Goal: Information Seeking & Learning: Find contact information

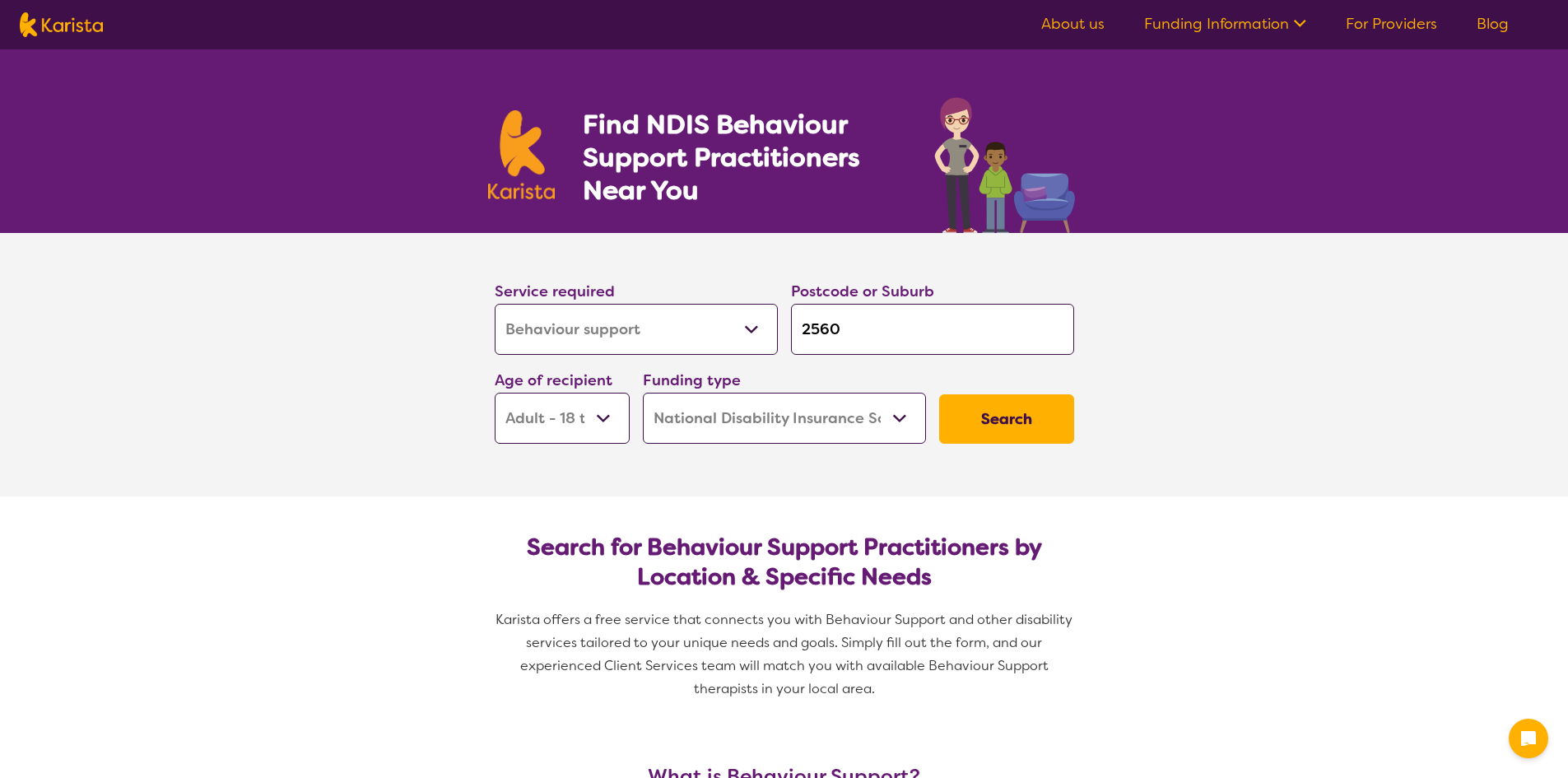
select select "Behaviour support"
select select "AD"
select select "NDIS"
select select "Behaviour support"
select select "AD"
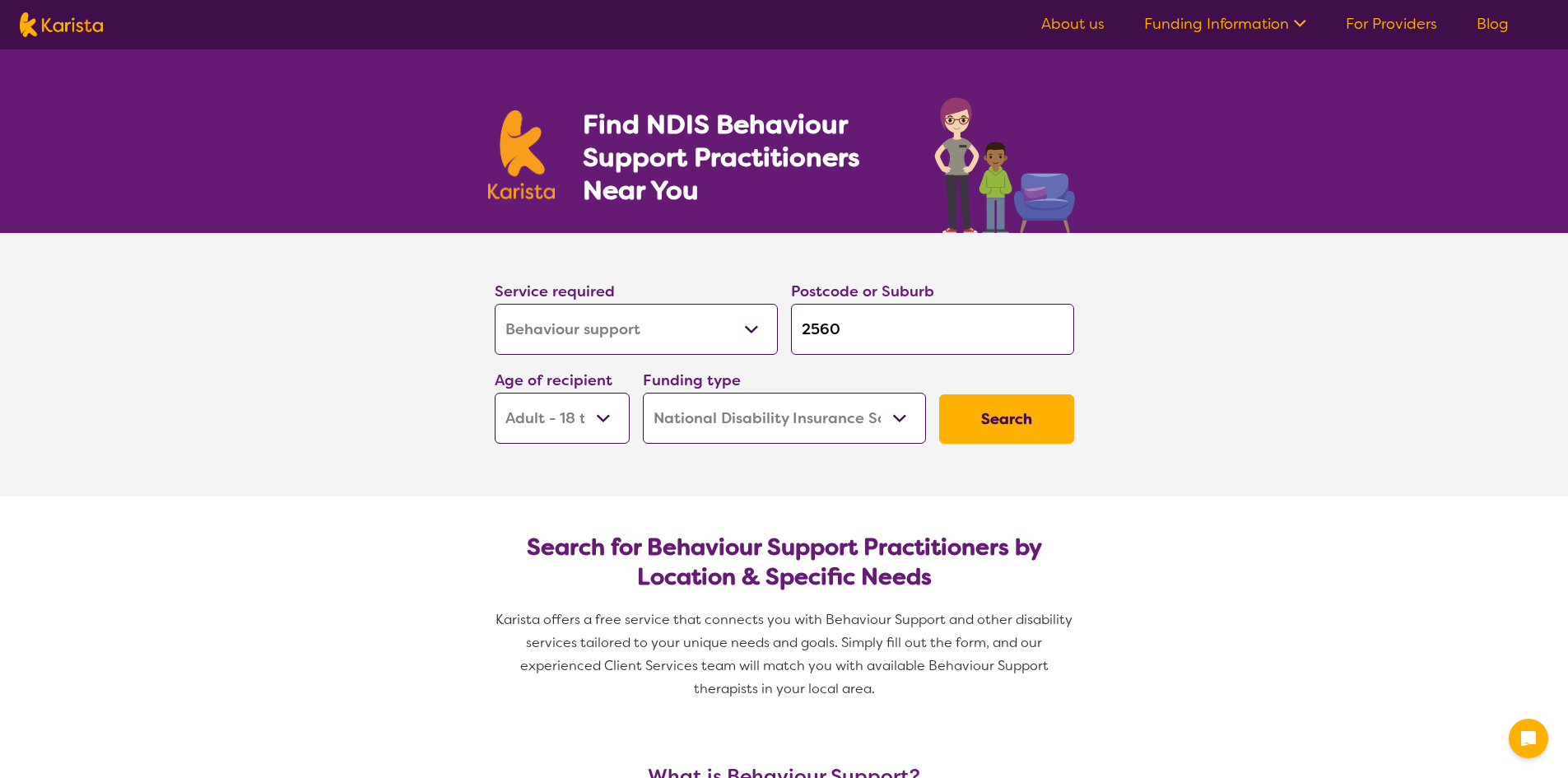
select select "NDIS"
click at [702, 323] on select "Allied Health Assistant Assessment ([MEDICAL_DATA] or [MEDICAL_DATA]) Behaviour…" at bounding box center [636, 329] width 283 height 51
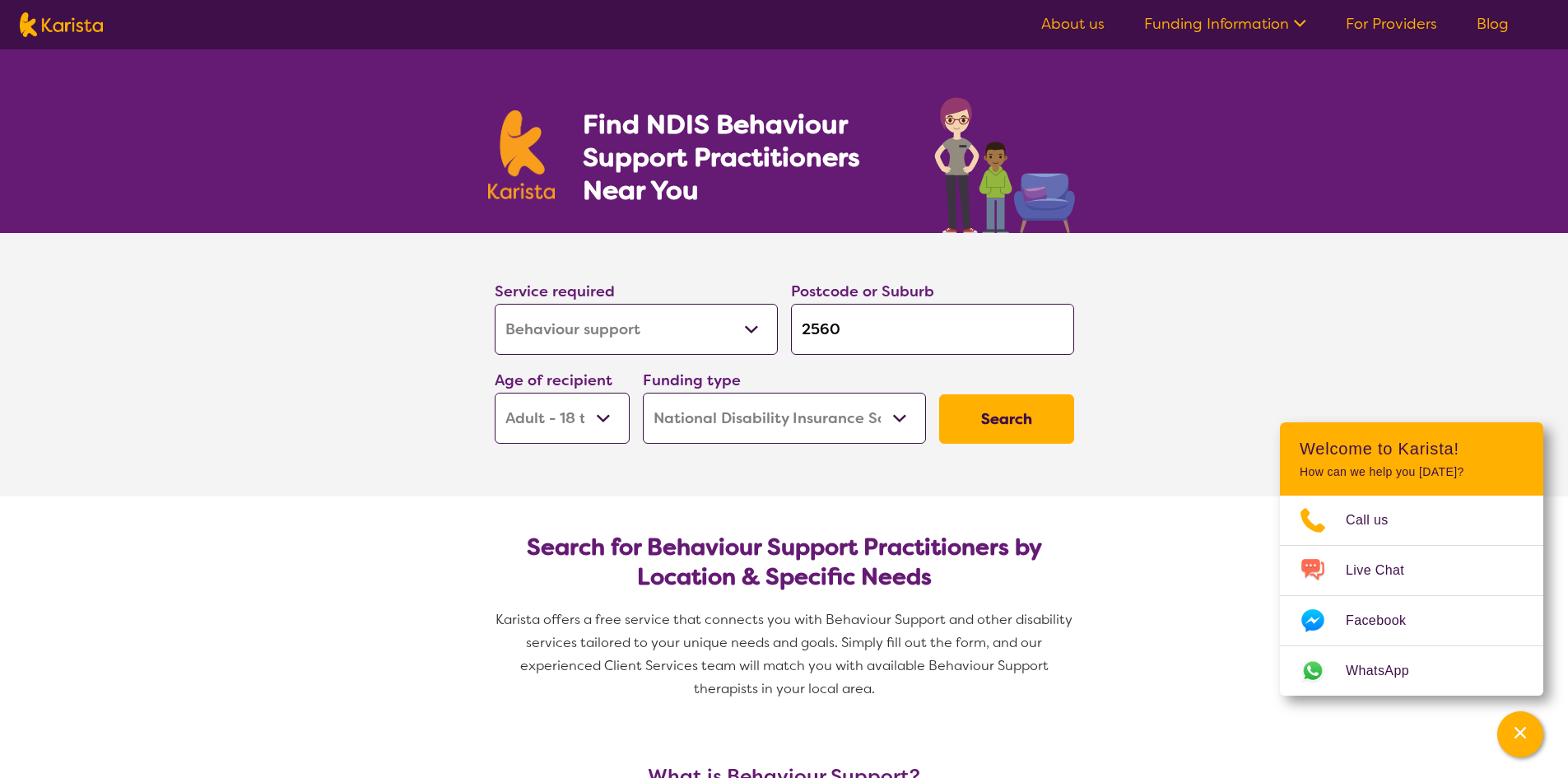
select select "Psychology"
click at [495, 304] on select "Allied Health Assistant Assessment ([MEDICAL_DATA] or [MEDICAL_DATA]) Behaviour…" at bounding box center [636, 329] width 283 height 51
select select "Psychology"
click at [831, 339] on input "2560" at bounding box center [933, 329] width 283 height 51
drag, startPoint x: 858, startPoint y: 331, endPoint x: 778, endPoint y: 331, distance: 80.0
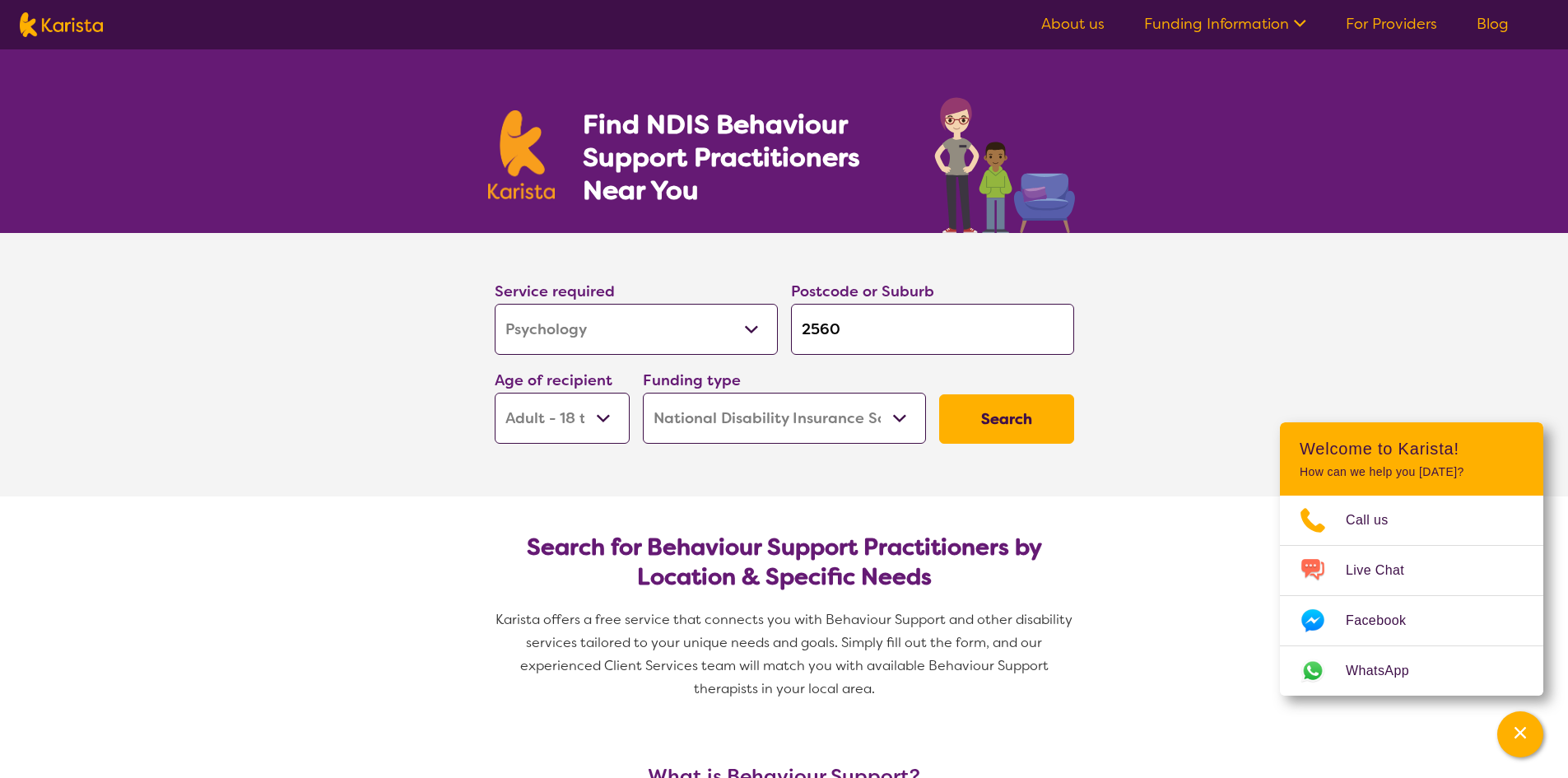
click at [778, 331] on div "Service required Allied Health Assistant Assessment ([MEDICAL_DATA] or [MEDICAL…" at bounding box center [784, 361] width 592 height 178
type input "c"
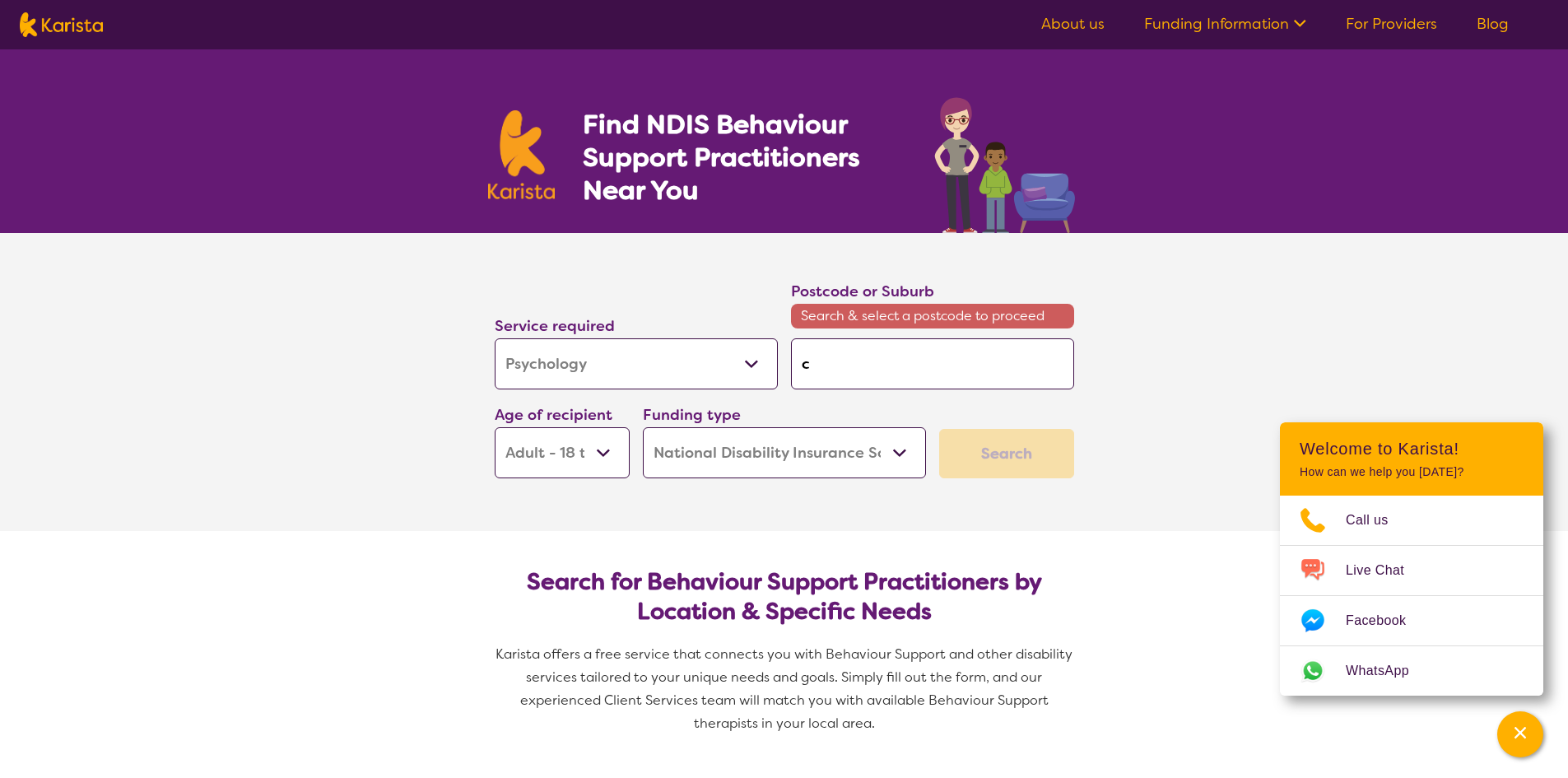
type input "ca"
type input "can"
type input "[PERSON_NAME]"
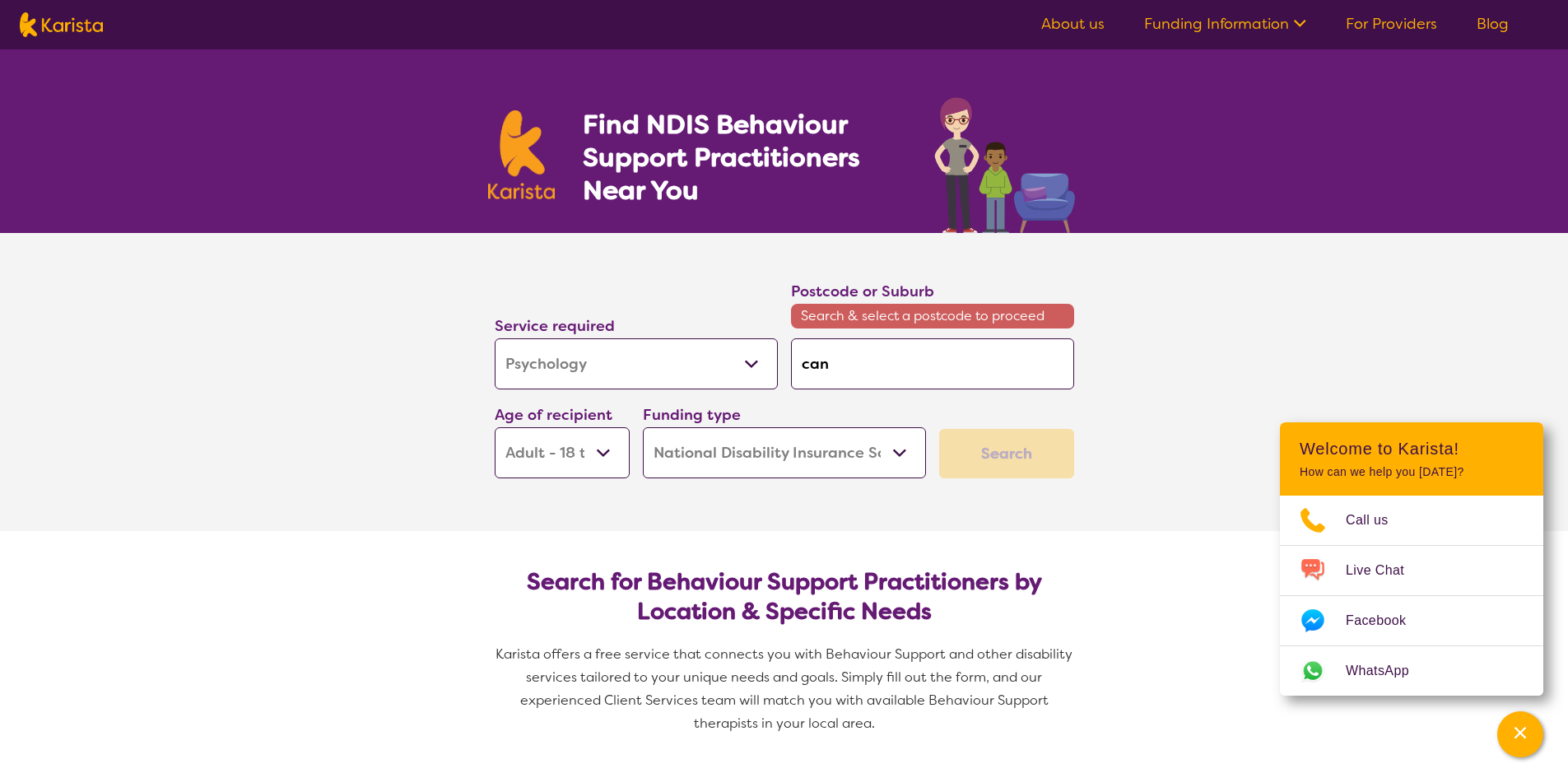
type input "[PERSON_NAME]"
type input "can"
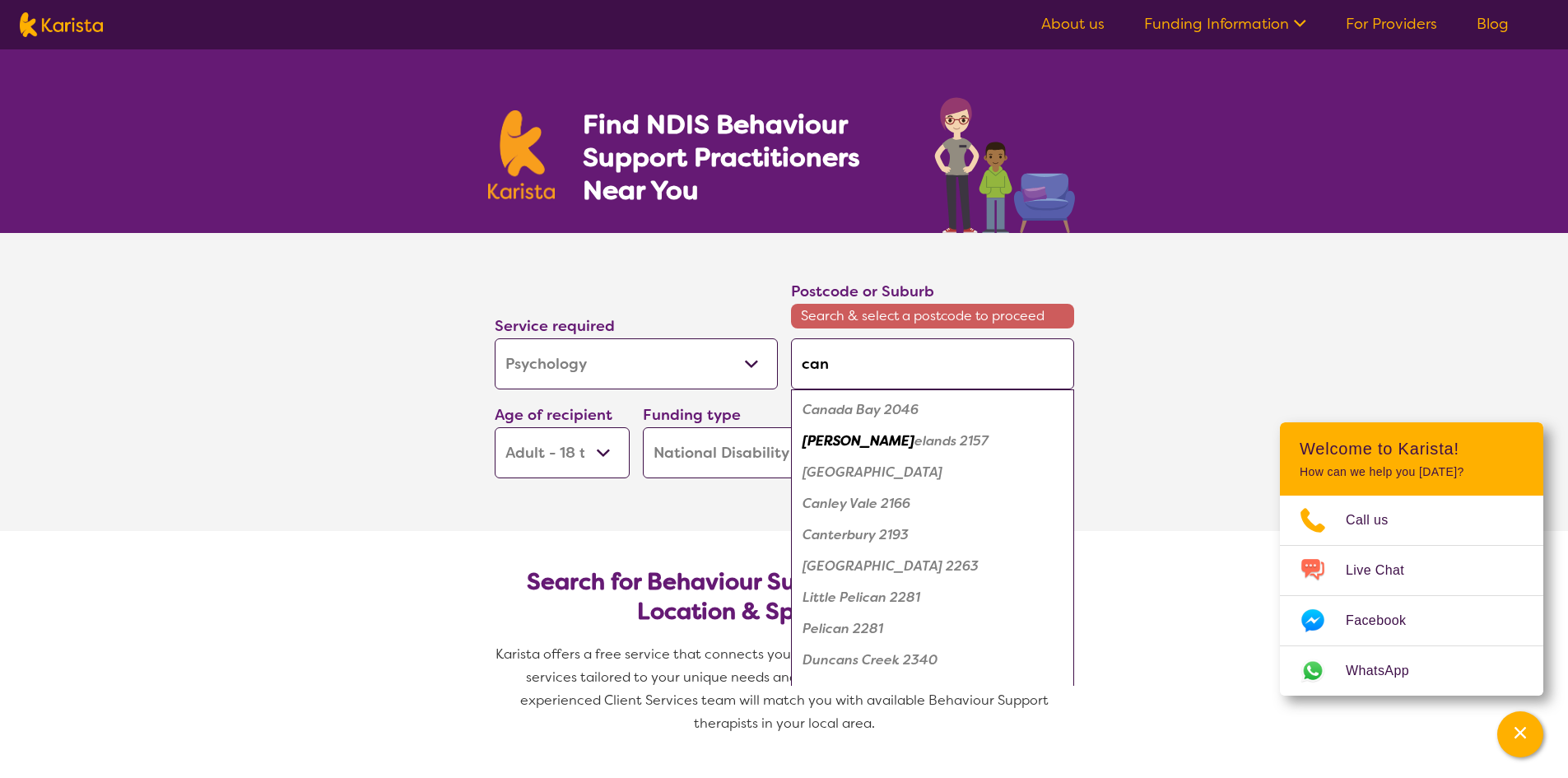
type input "ca"
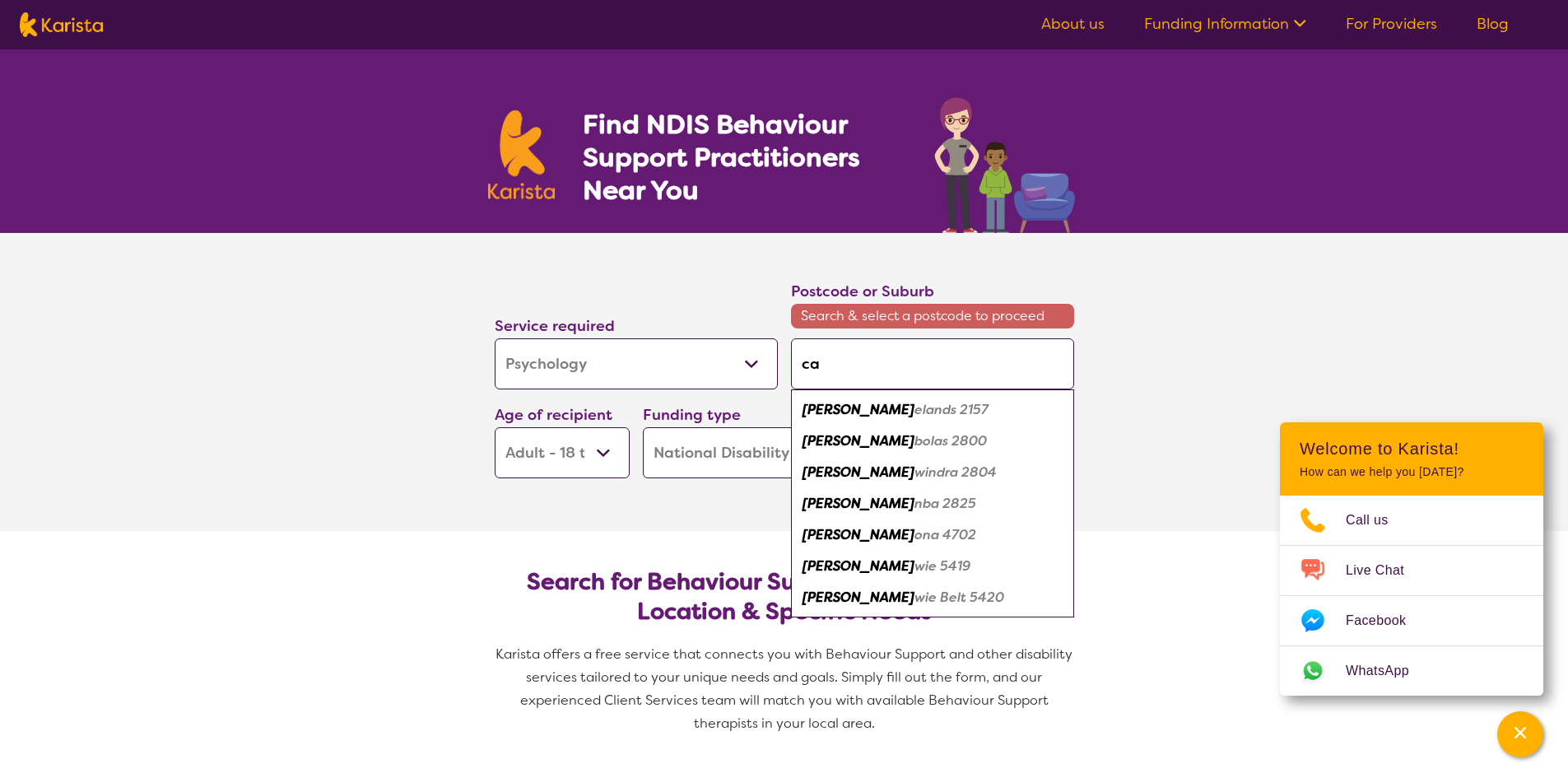
type input "cab"
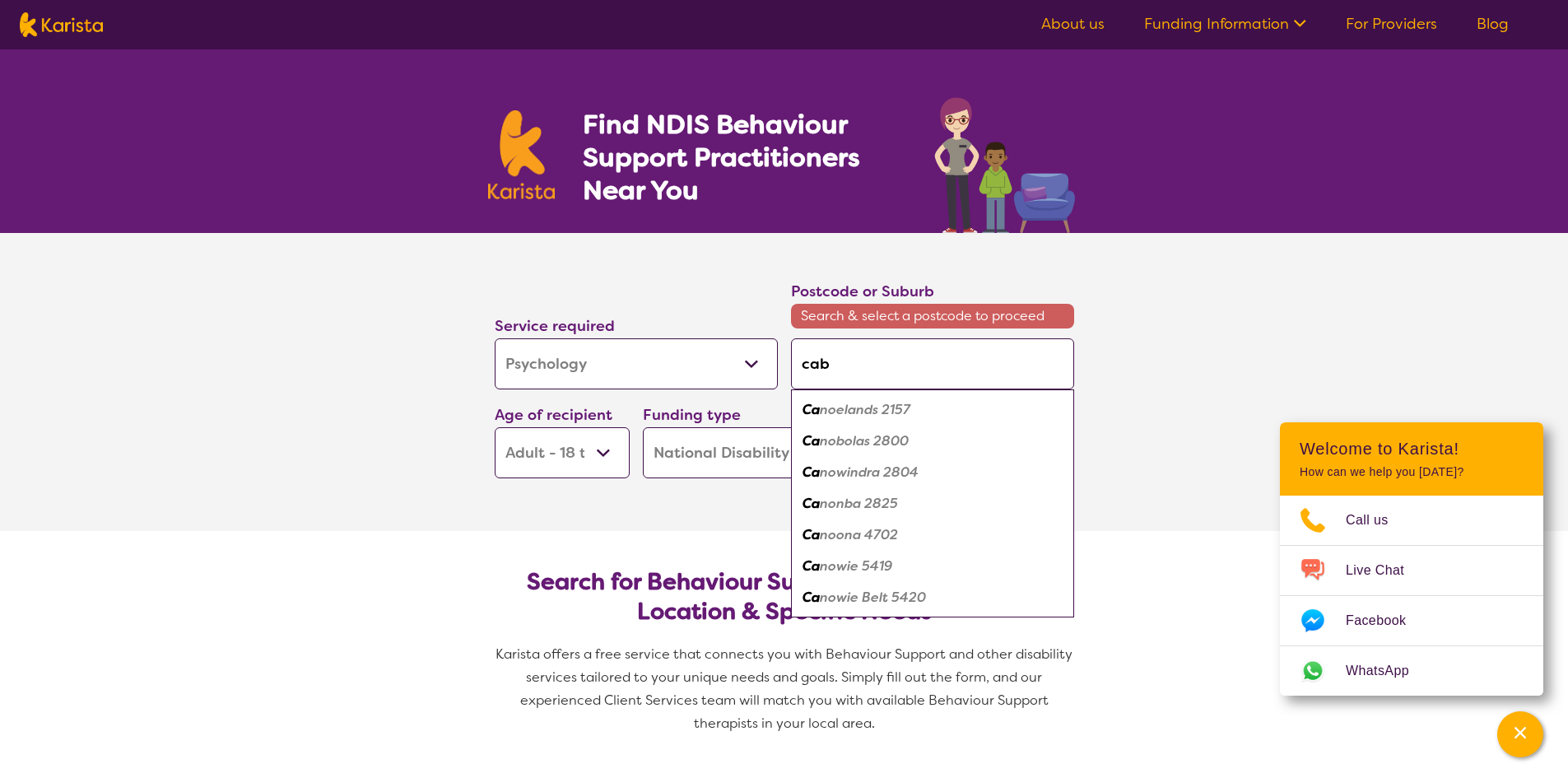
type input "cabo"
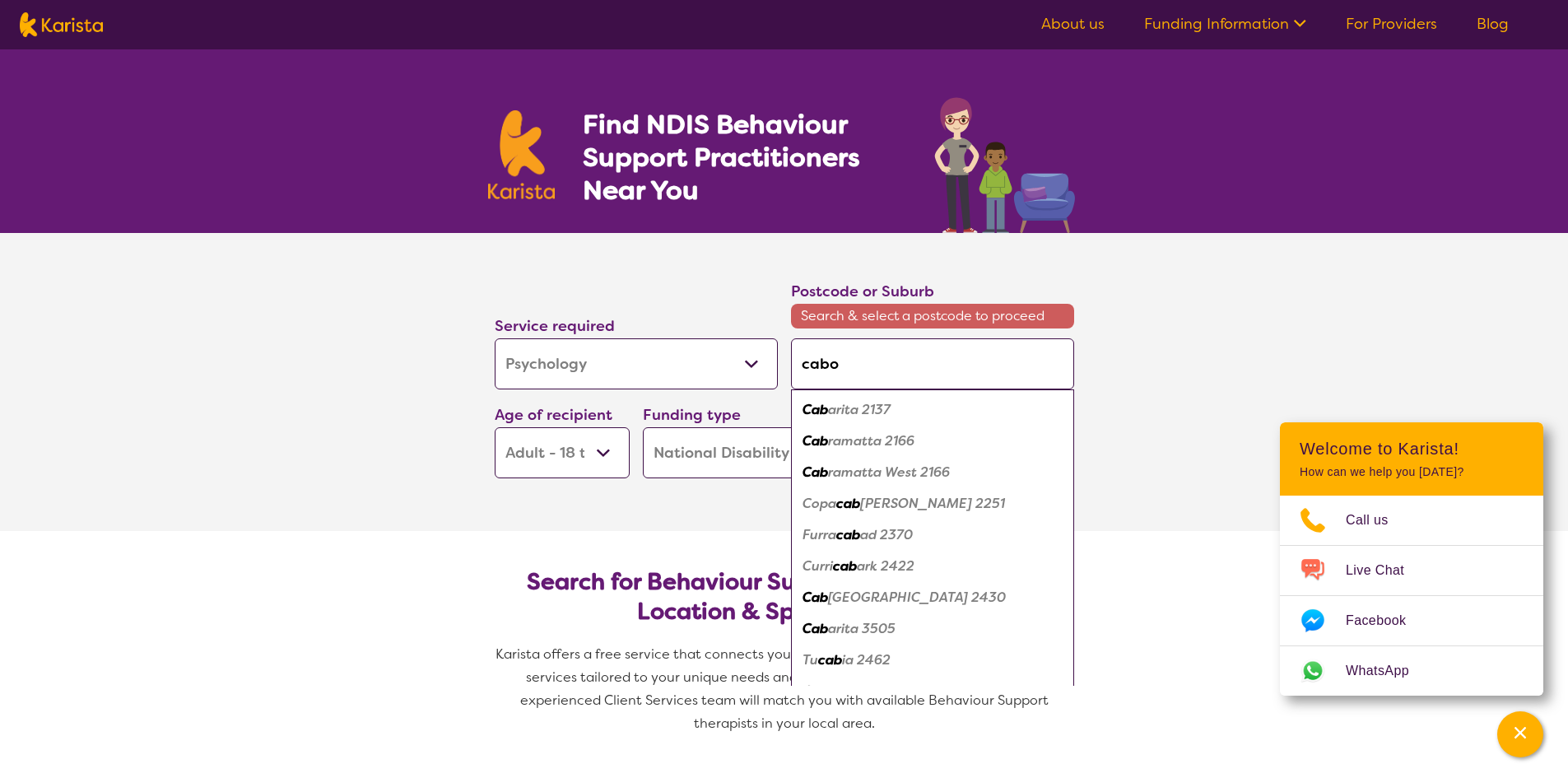
type input "caboo"
type input "cabool"
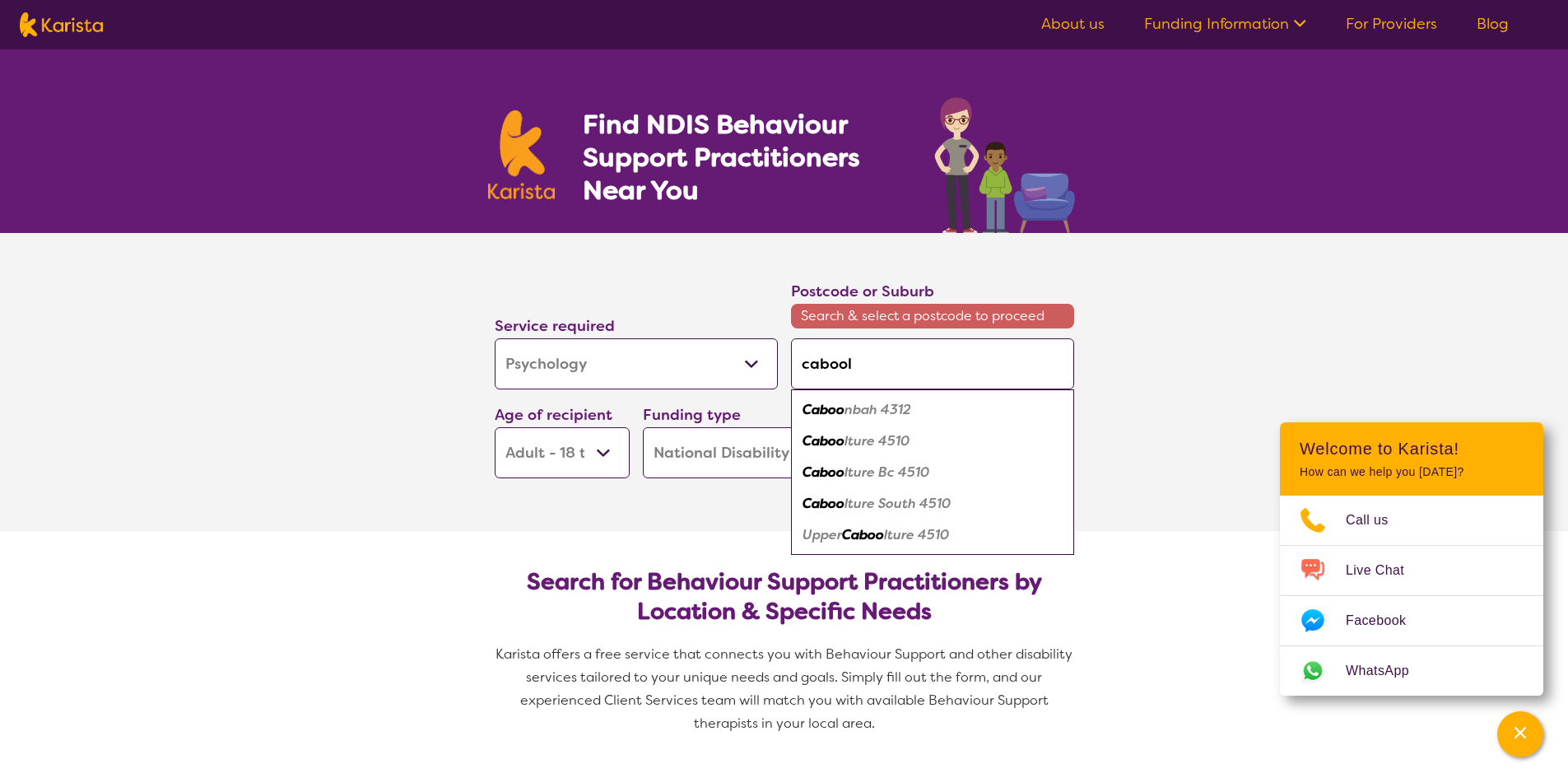
type input "caboolt"
type input "cabooltr"
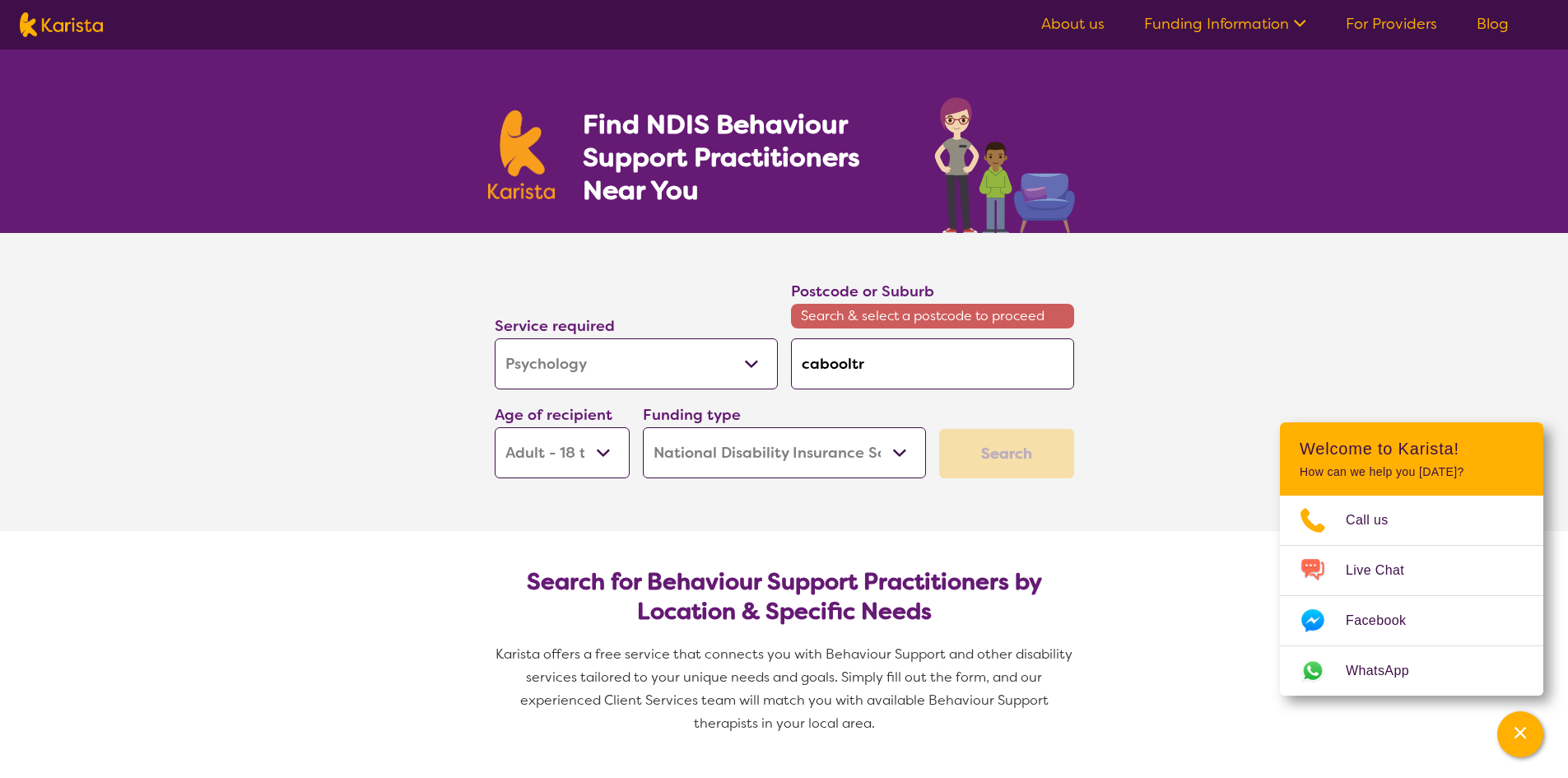
type input "caboolt"
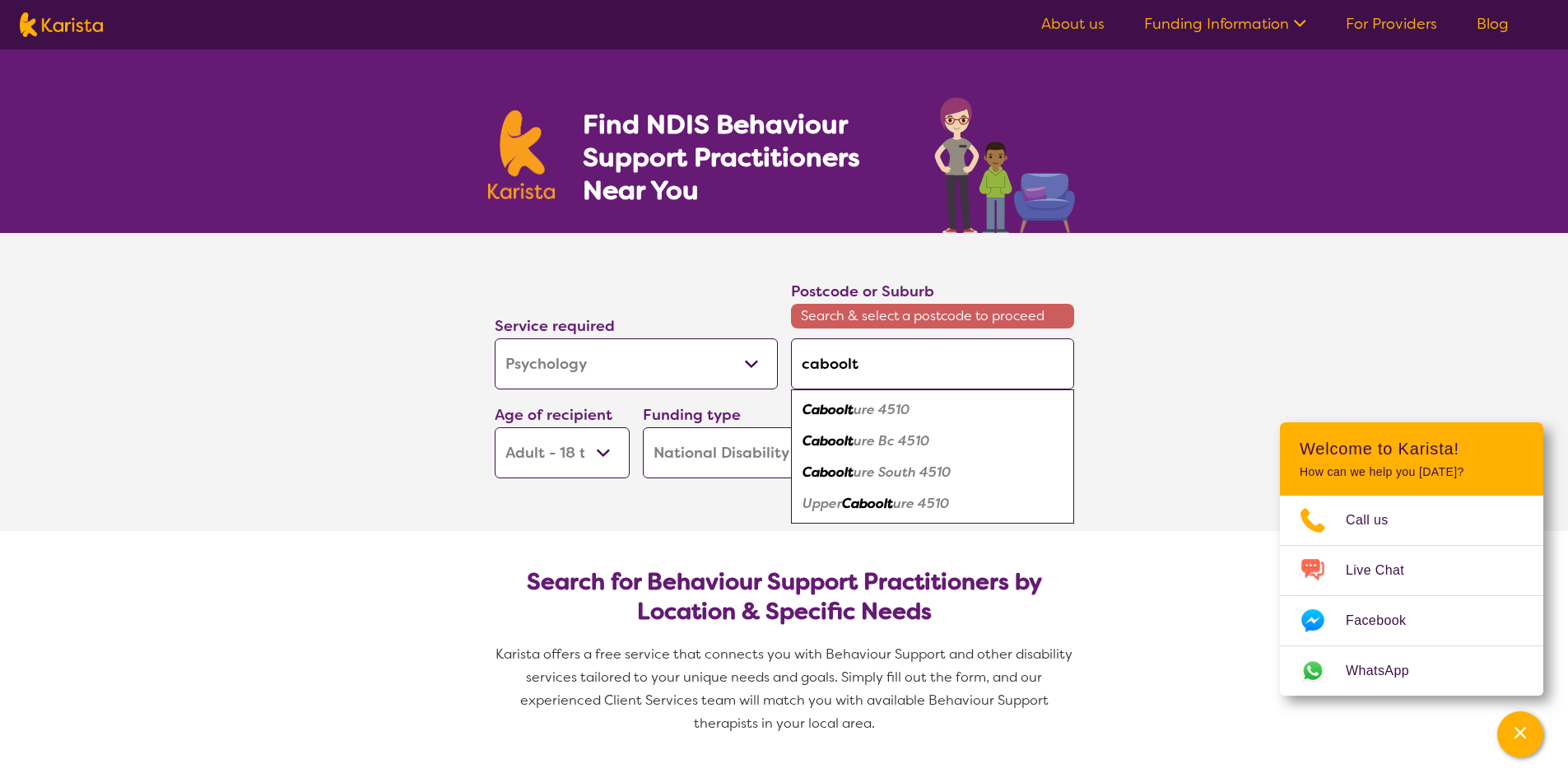
click at [957, 459] on div "Caboolt ure South 4510" at bounding box center [932, 472] width 267 height 31
type input "4510"
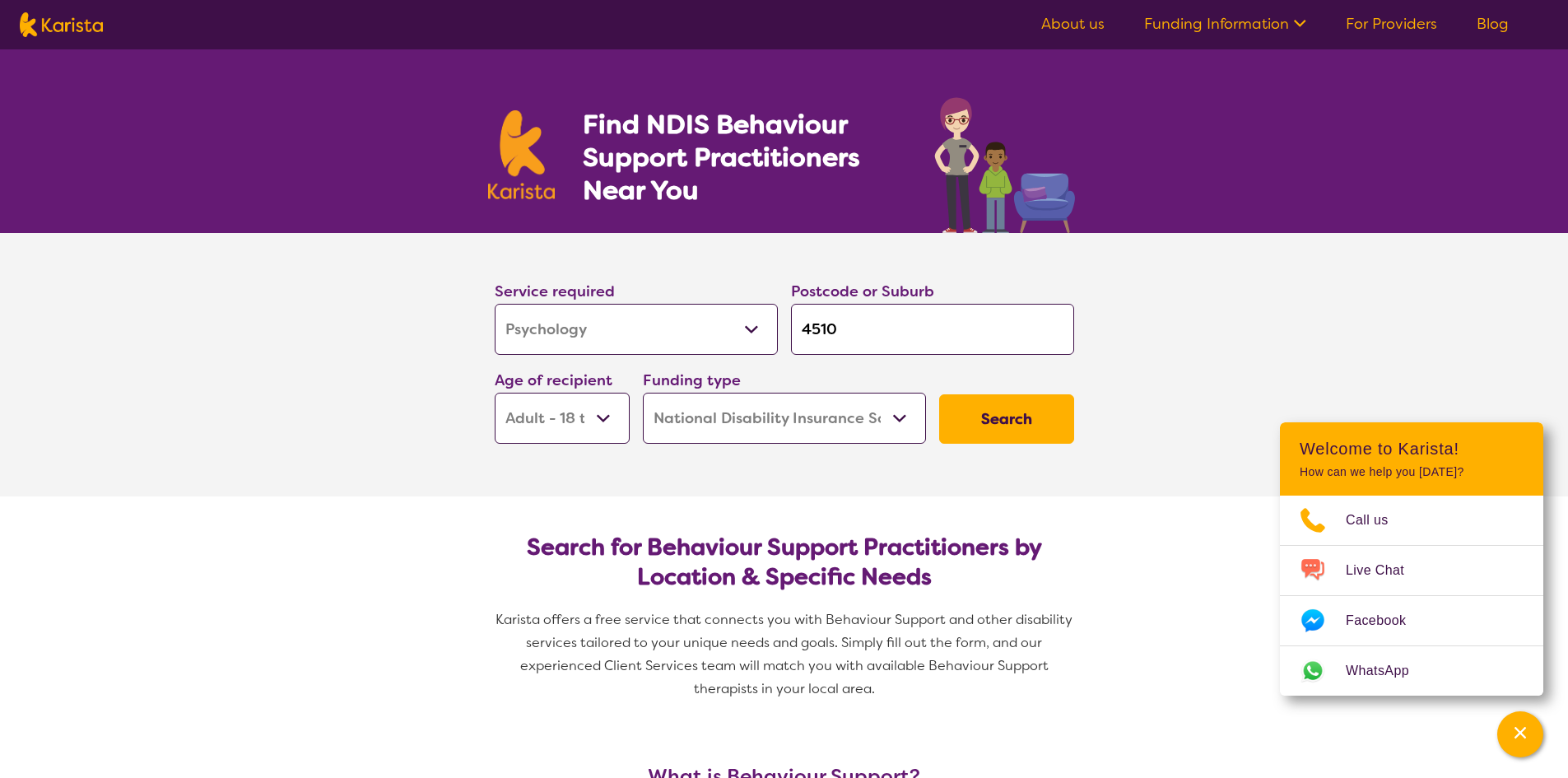
click at [734, 418] on select "Home Care Package (HCP) National Disability Insurance Scheme (NDIS) I don't know" at bounding box center [784, 418] width 283 height 51
click at [734, 417] on select "Home Care Package (HCP) National Disability Insurance Scheme (NDIS) I don't know" at bounding box center [784, 418] width 283 height 51
click at [1022, 424] on button "Search" at bounding box center [1007, 419] width 135 height 49
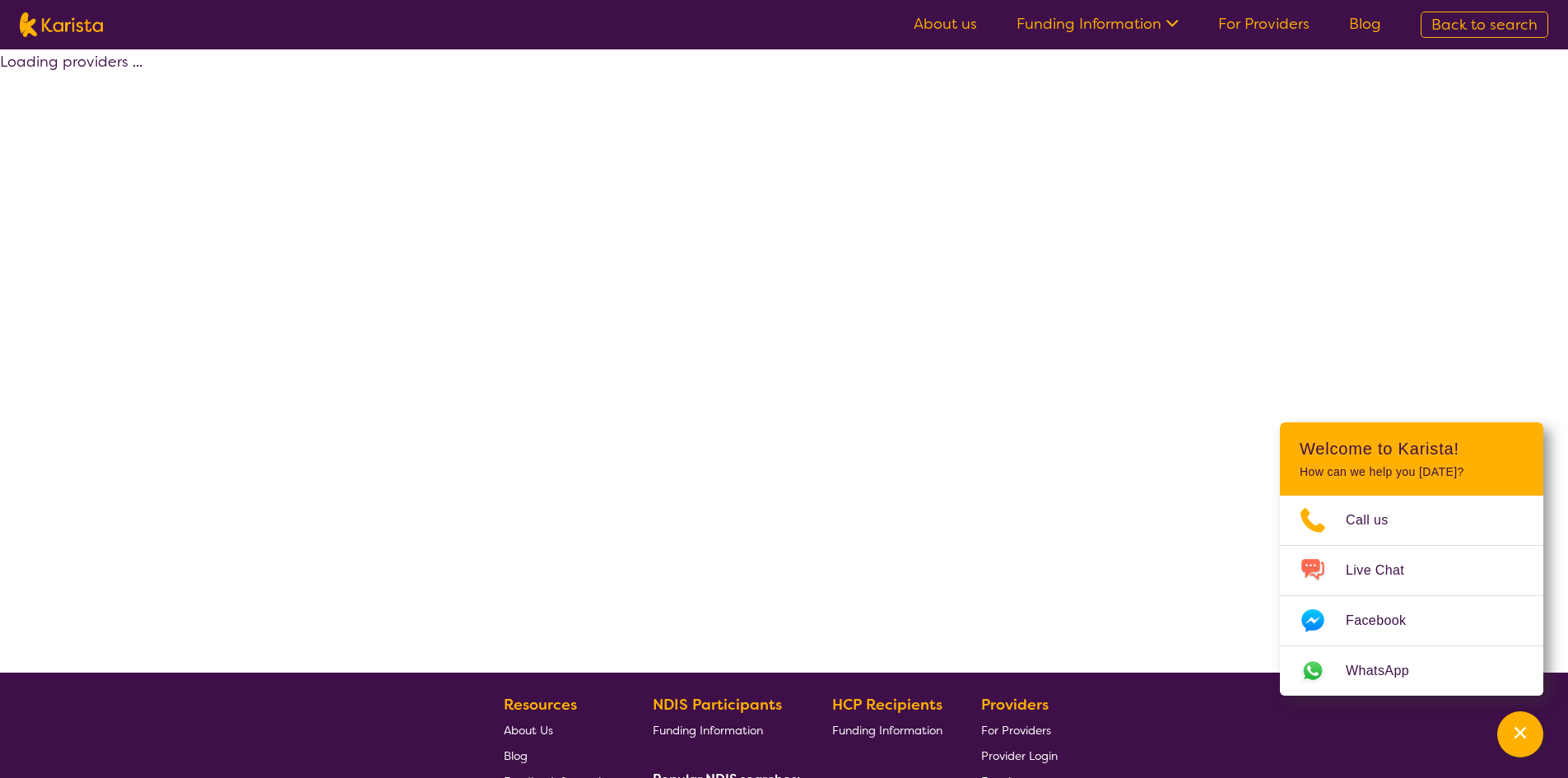
select select "by_score"
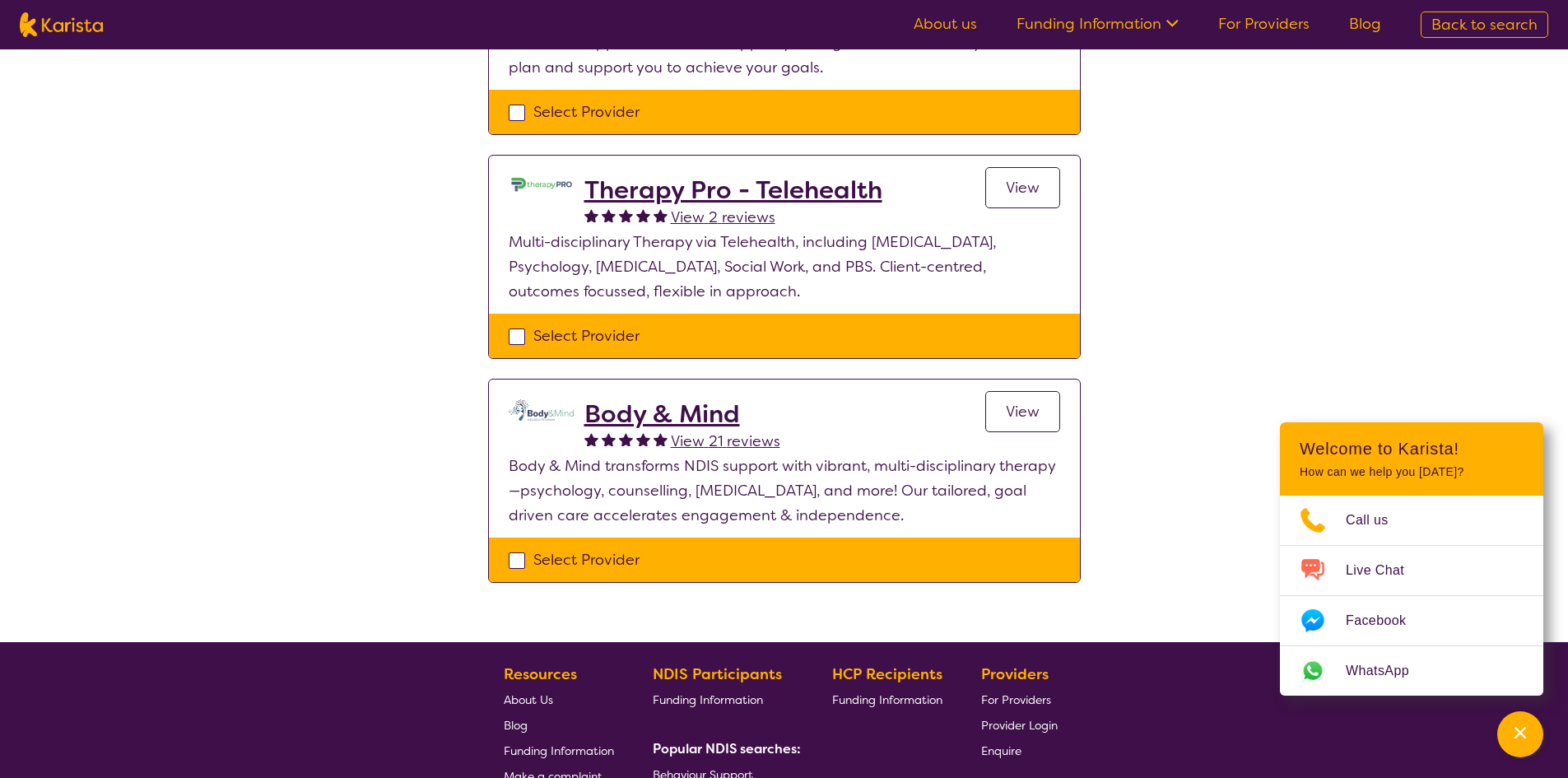
scroll to position [329, 0]
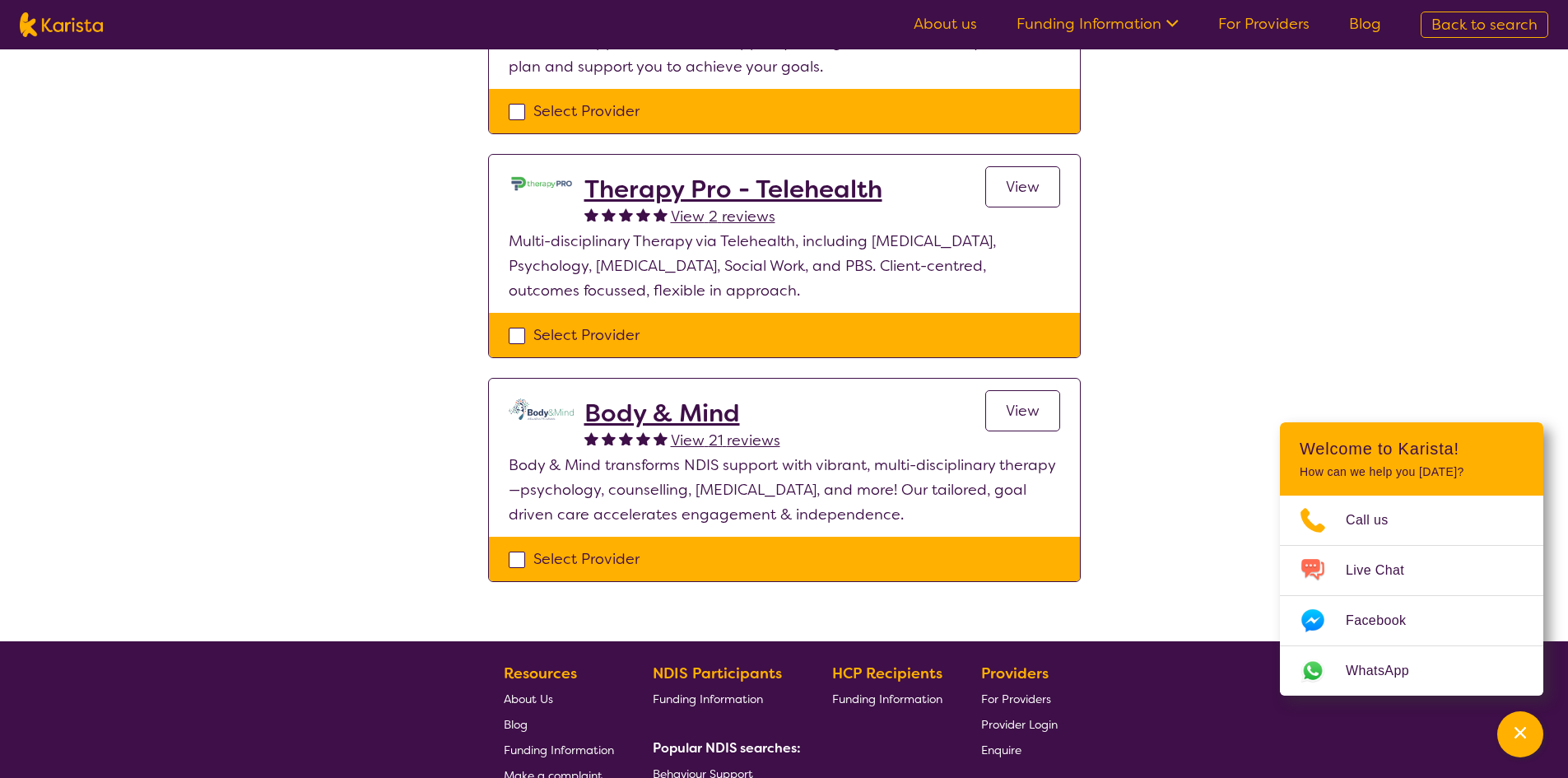
click at [732, 411] on h2 "Body & Mind" at bounding box center [682, 413] width 195 height 30
